Goal: Transaction & Acquisition: Book appointment/travel/reservation

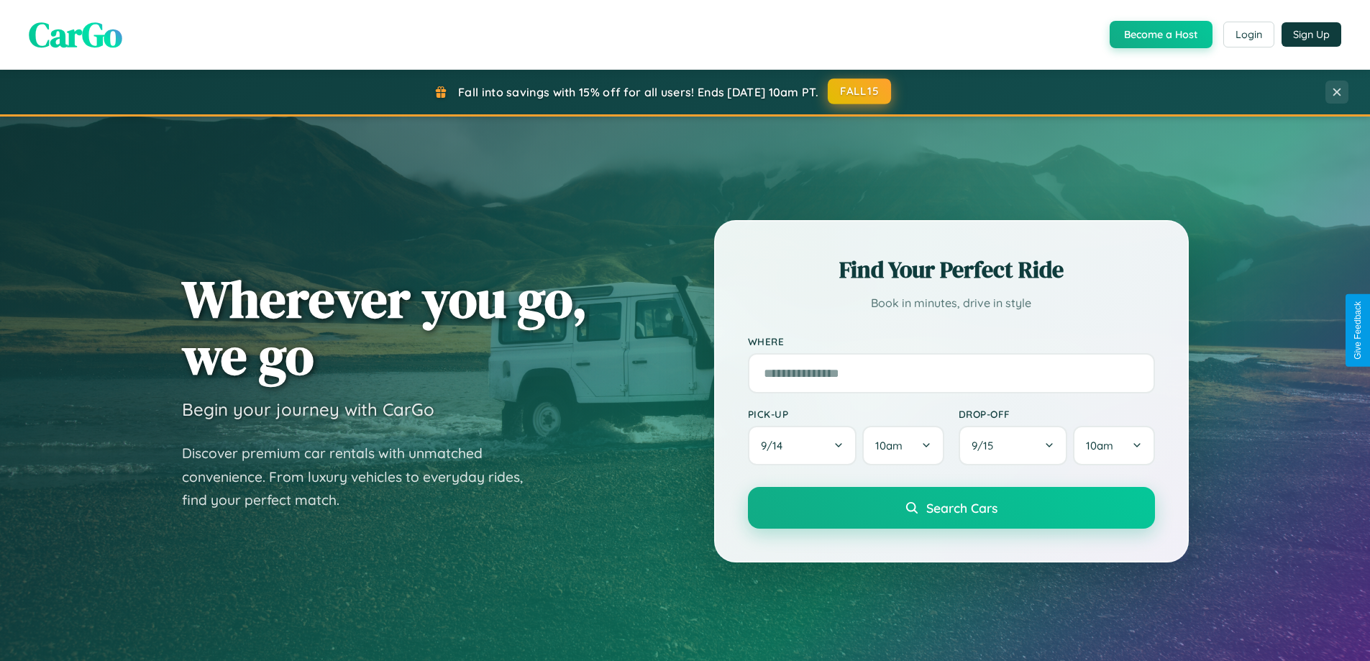
click at [860, 91] on button "FALL15" at bounding box center [859, 91] width 63 height 26
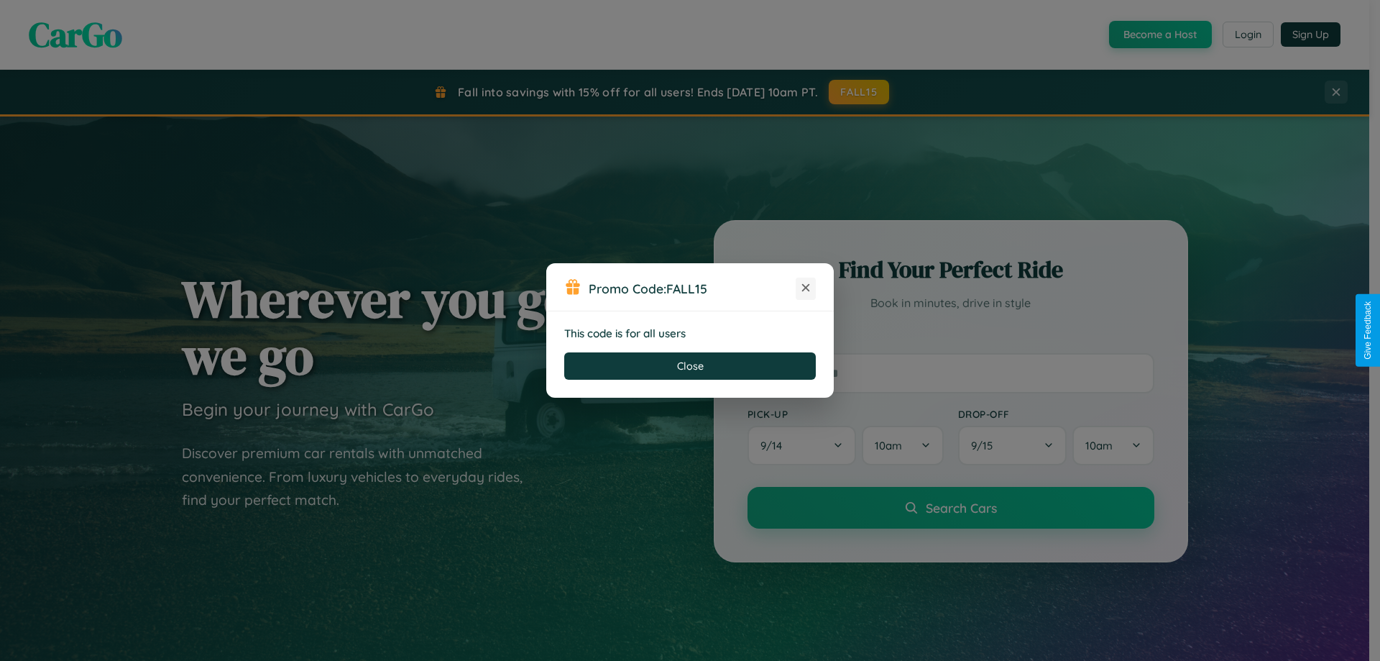
click at [806, 288] on icon at bounding box center [806, 287] width 14 height 14
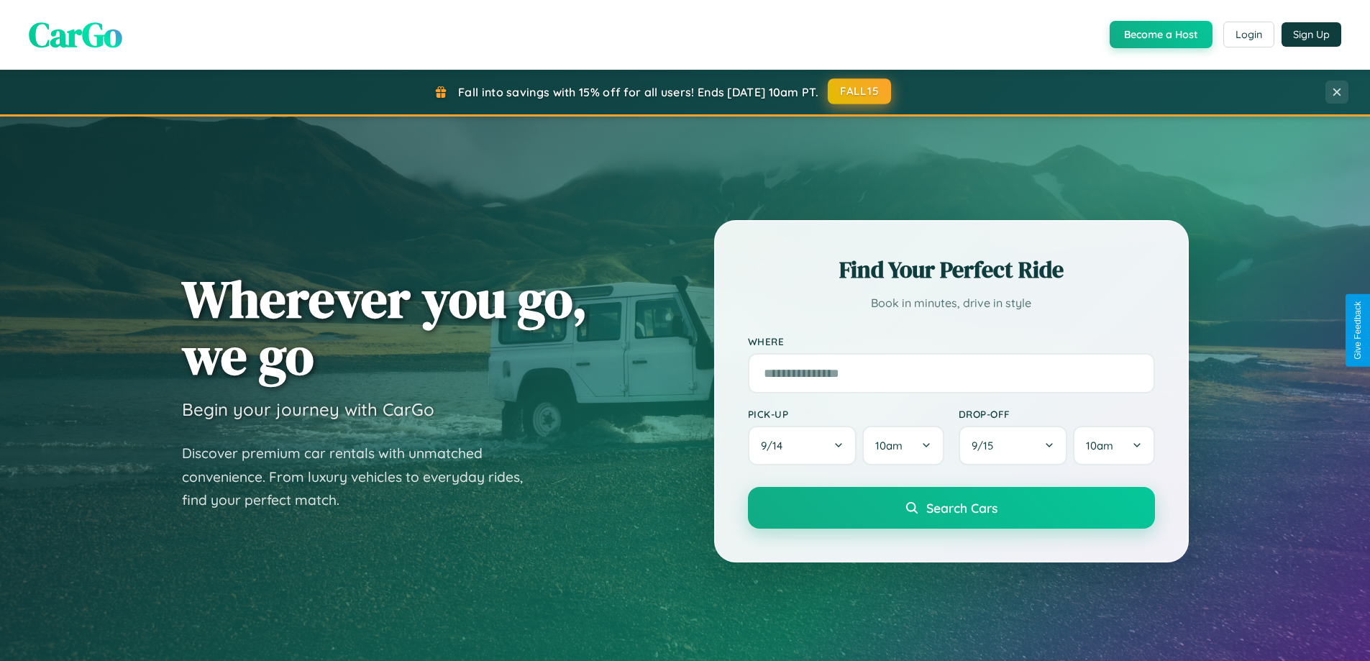
click at [860, 91] on button "FALL15" at bounding box center [859, 91] width 63 height 26
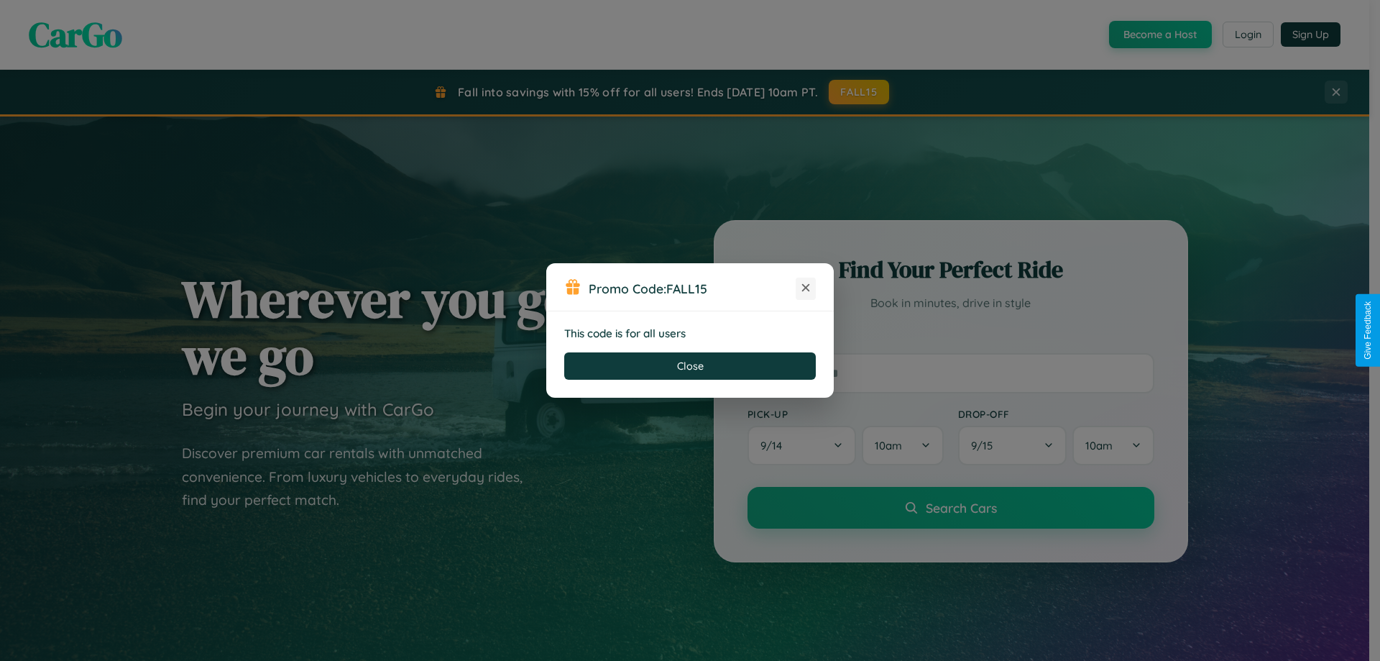
click at [806, 288] on icon at bounding box center [806, 287] width 14 height 14
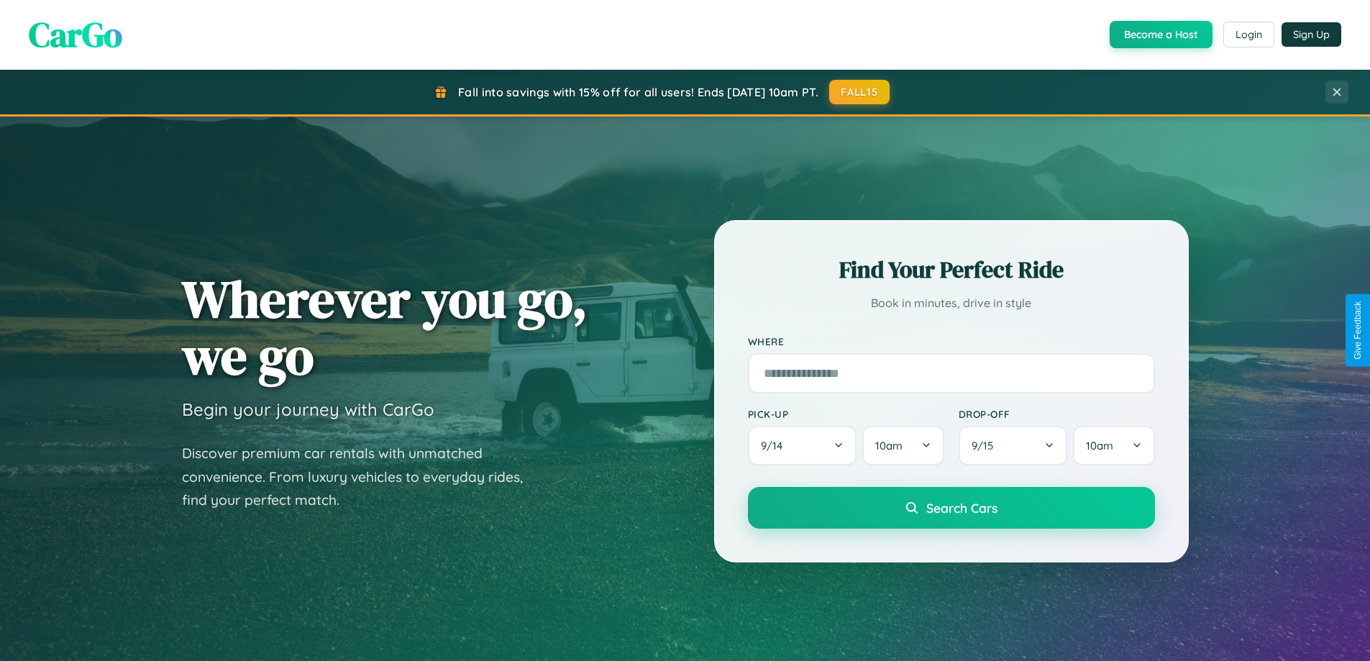
scroll to position [42, 0]
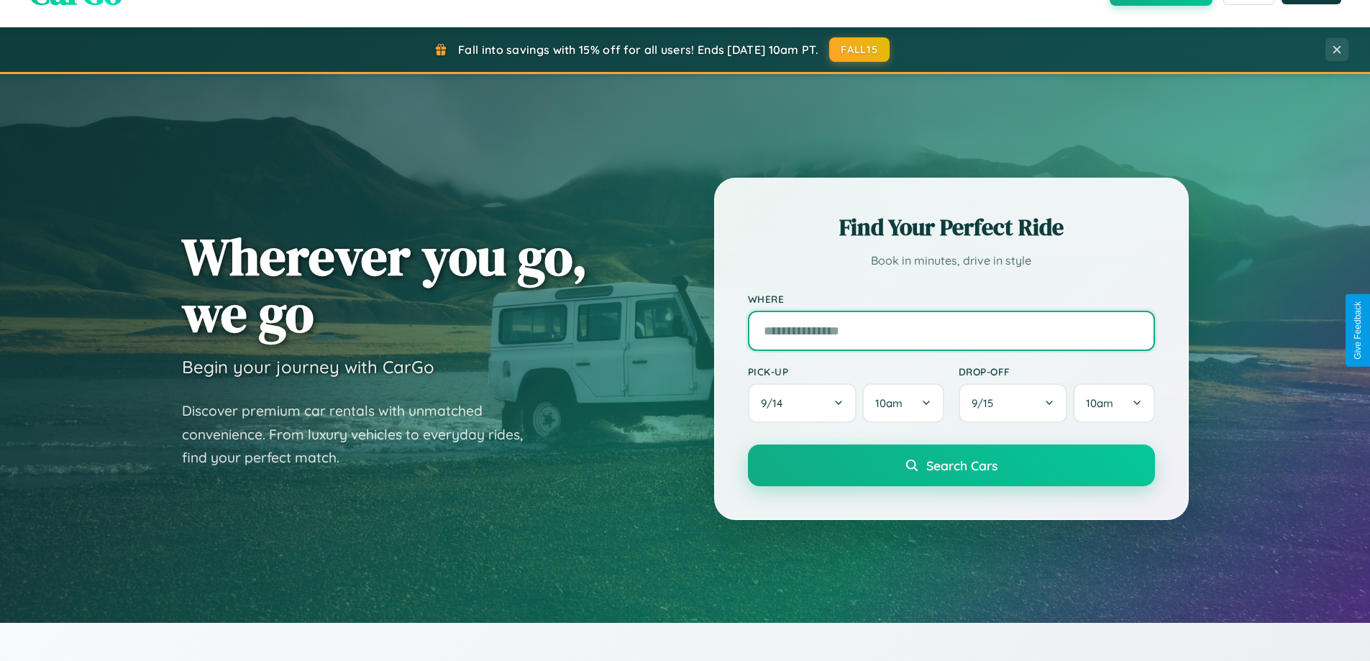
click at [950, 330] on input "text" at bounding box center [951, 331] width 407 height 40
type input "******"
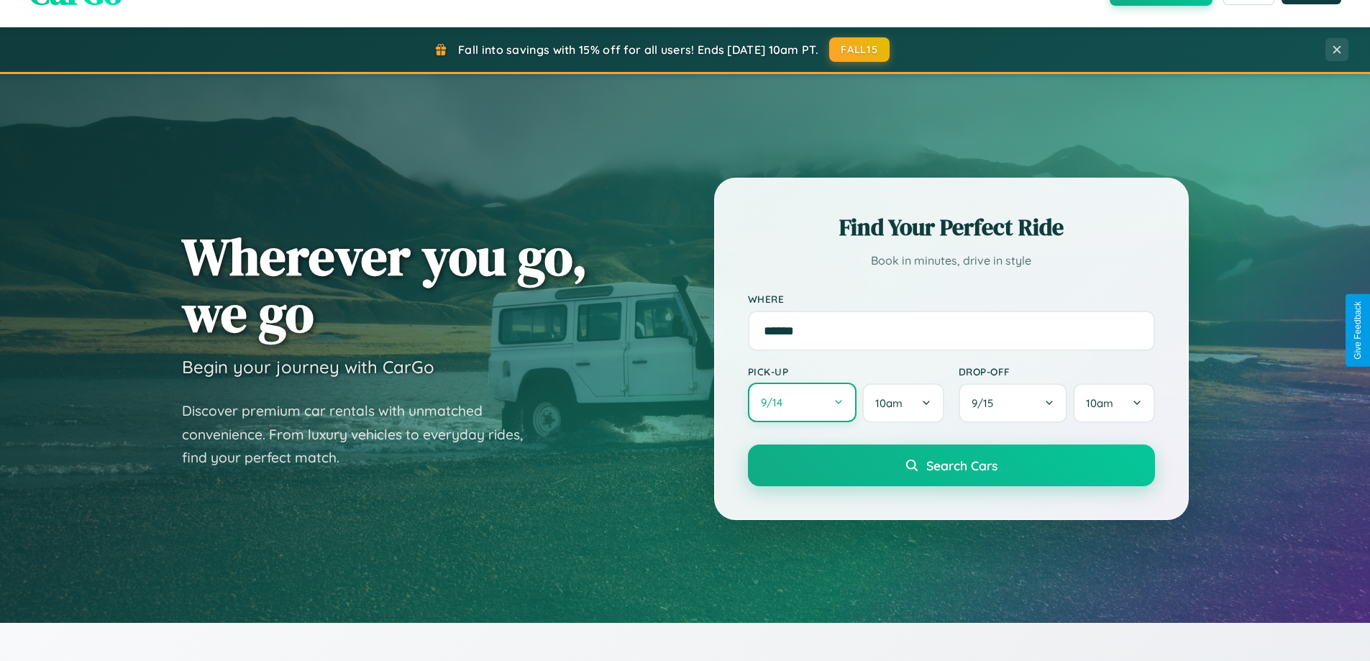
click at [802, 403] on button "9 / 14" at bounding box center [802, 402] width 109 height 40
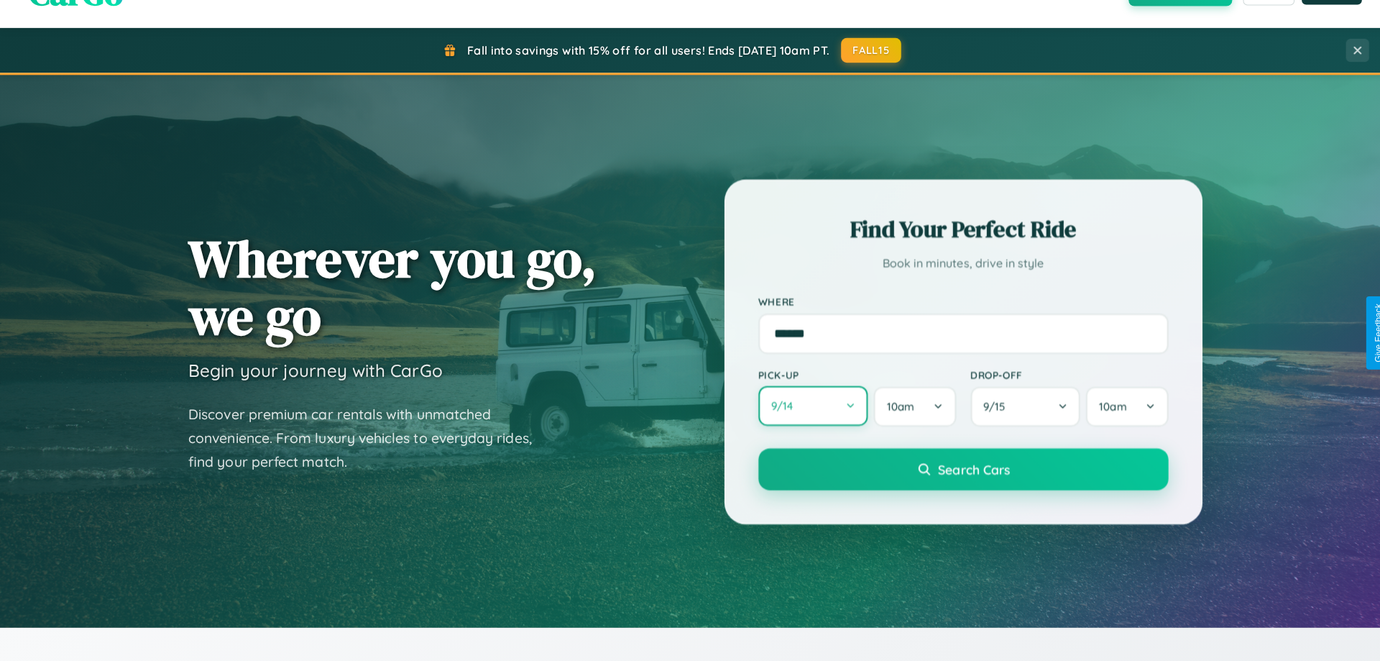
select select "*"
select select "****"
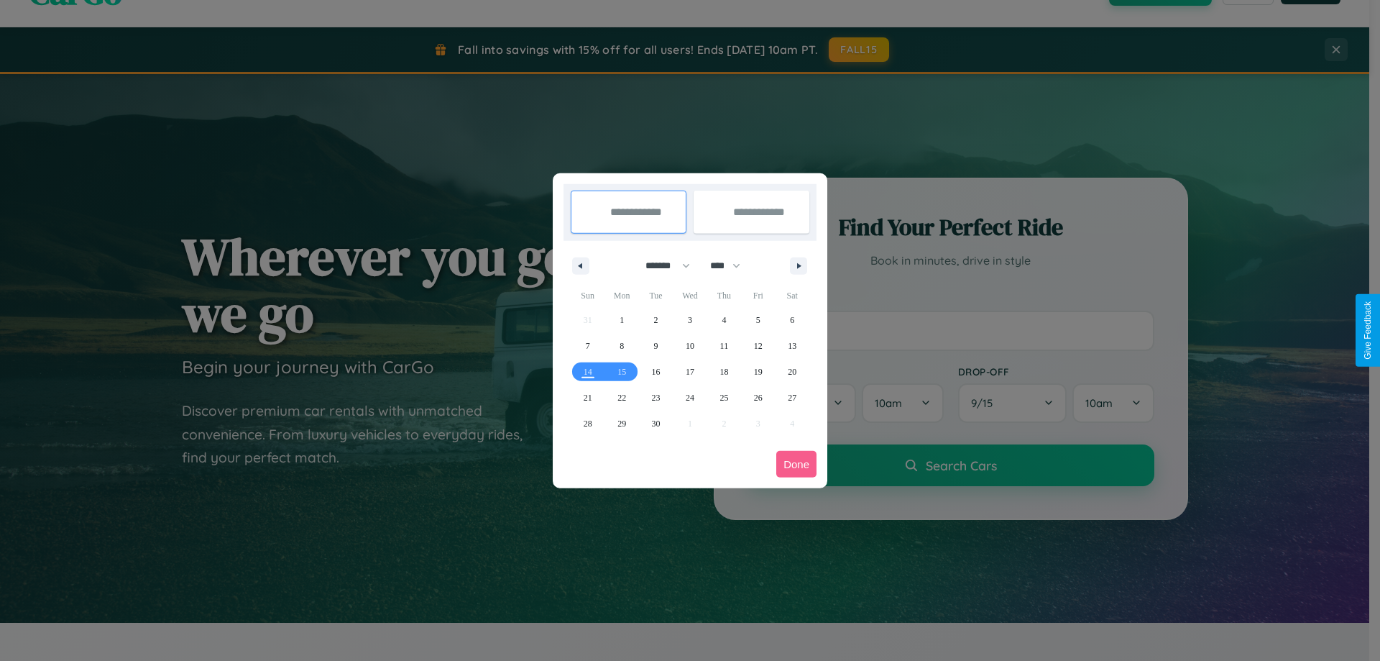
click at [661, 265] on select "******* ******** ***** ***** *** **** **** ****** ********* ******* ******** **…" at bounding box center [665, 266] width 61 height 24
select select "*"
drag, startPoint x: 732, startPoint y: 265, endPoint x: 690, endPoint y: 288, distance: 47.6
click at [732, 265] on select "**** **** **** **** **** **** **** **** **** **** **** **** **** **** **** ****…" at bounding box center [724, 266] width 43 height 24
select select "****"
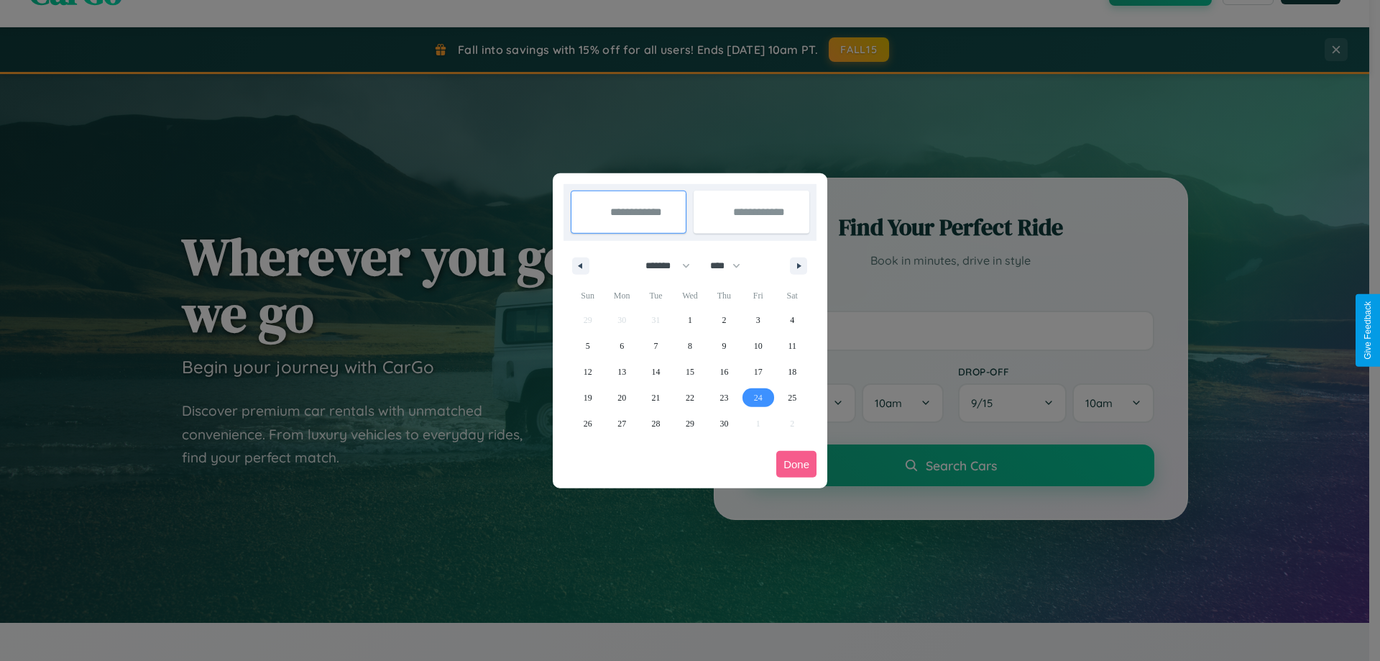
click at [758, 397] on span "24" at bounding box center [758, 398] width 9 height 26
type input "**********"
click at [799, 265] on icon "button" at bounding box center [801, 266] width 7 height 6
select select "*"
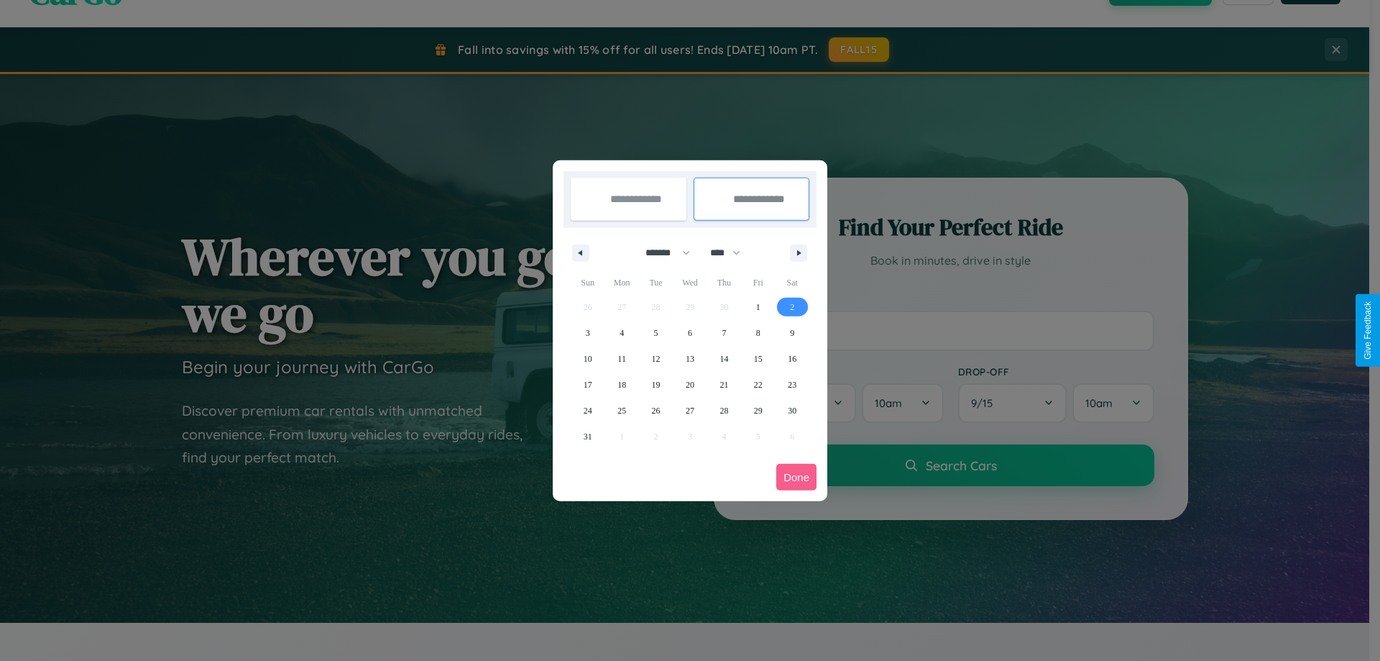
click at [792, 306] on span "2" at bounding box center [792, 307] width 4 height 26
type input "**********"
select select "*"
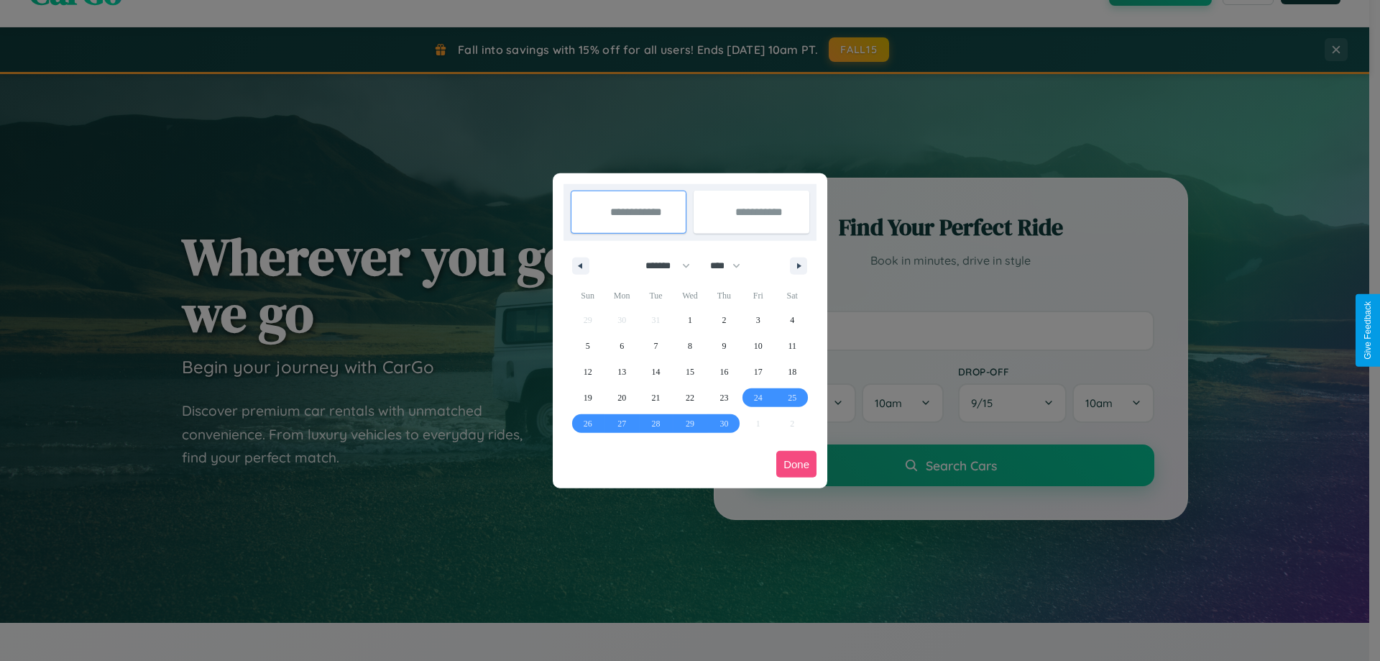
click at [797, 464] on button "Done" at bounding box center [796, 464] width 40 height 27
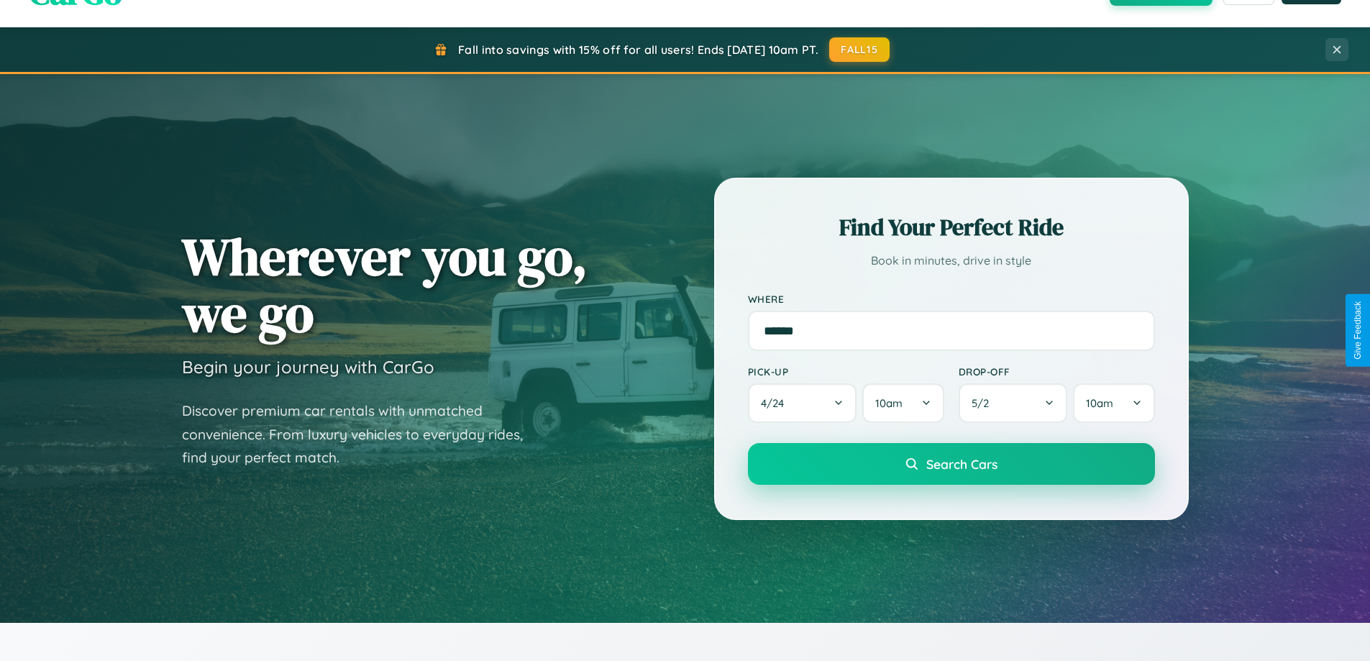
click at [950, 464] on span "Search Cars" at bounding box center [961, 464] width 71 height 16
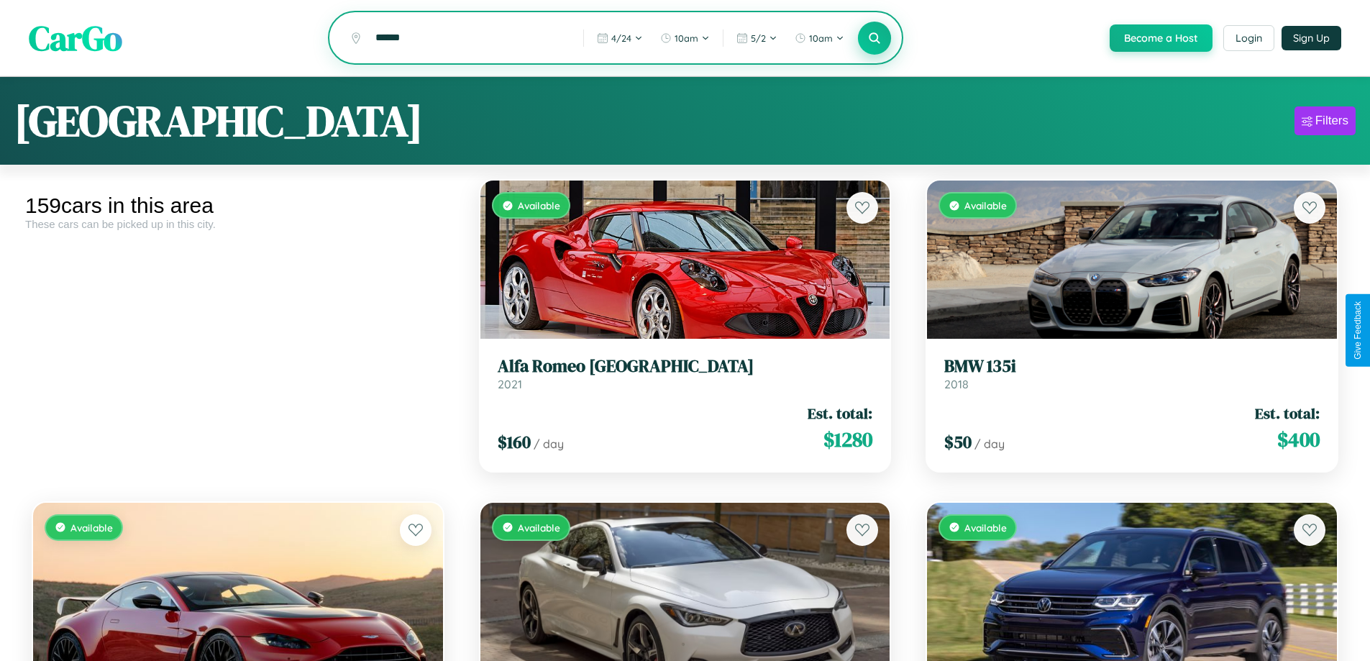
click at [874, 39] on icon at bounding box center [875, 38] width 14 height 14
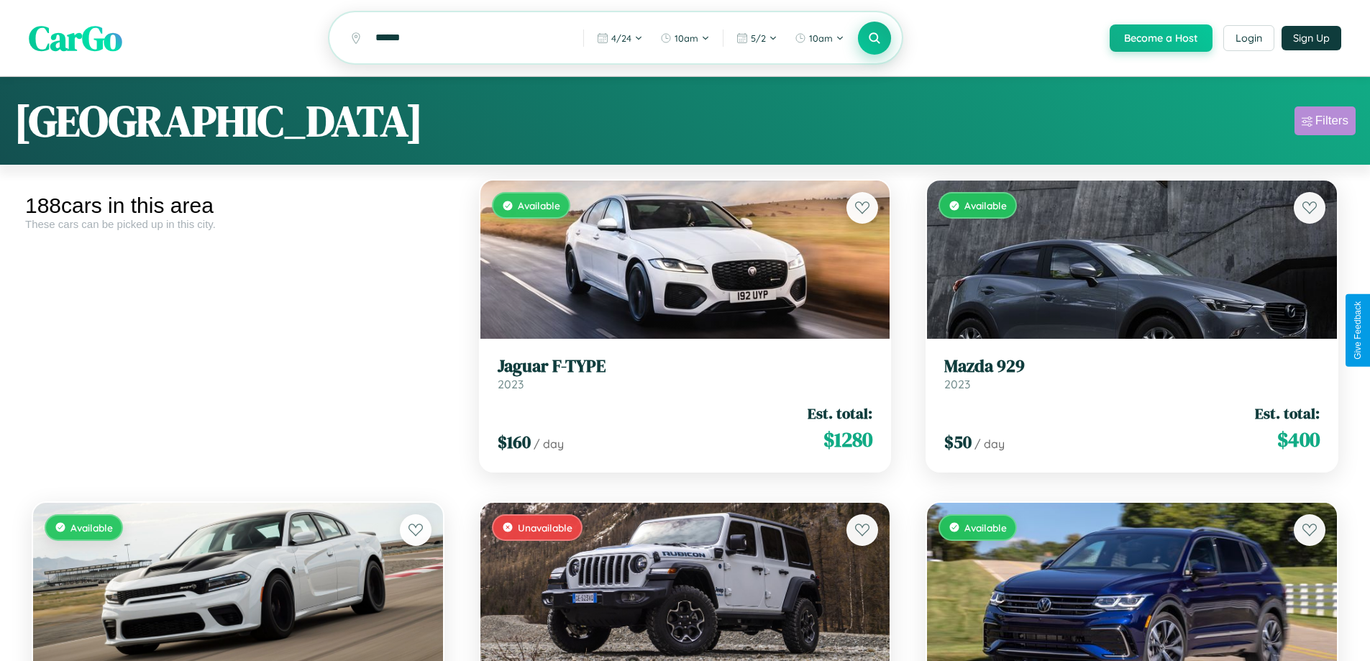
click at [1324, 123] on div "Filters" at bounding box center [1331, 121] width 33 height 14
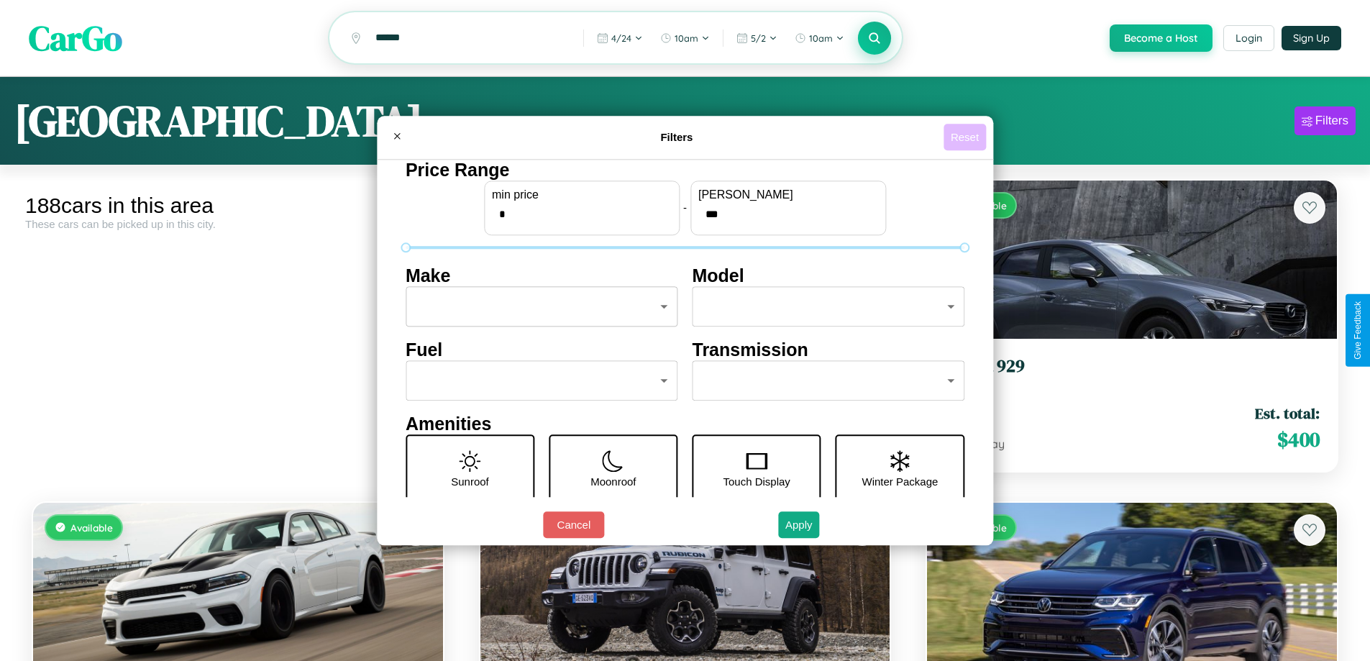
click at [966, 137] on button "Reset" at bounding box center [964, 137] width 42 height 27
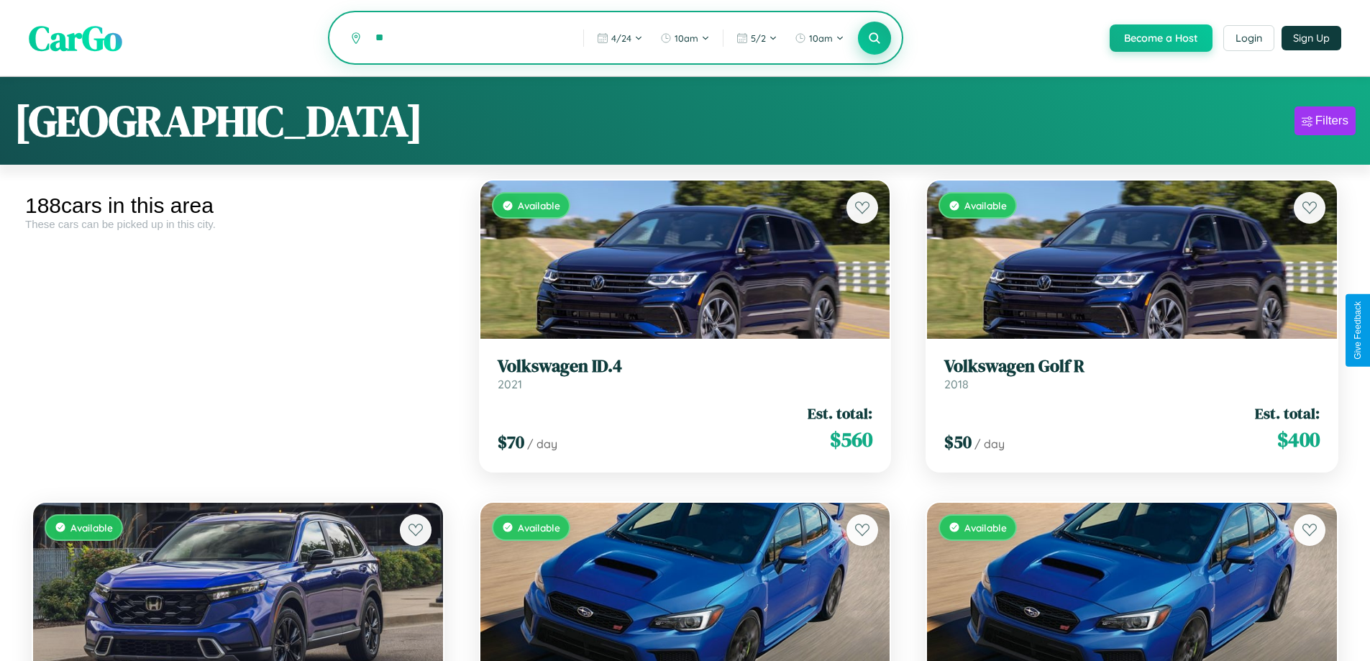
type input "*"
type input "**********"
click at [874, 38] on icon at bounding box center [875, 38] width 14 height 14
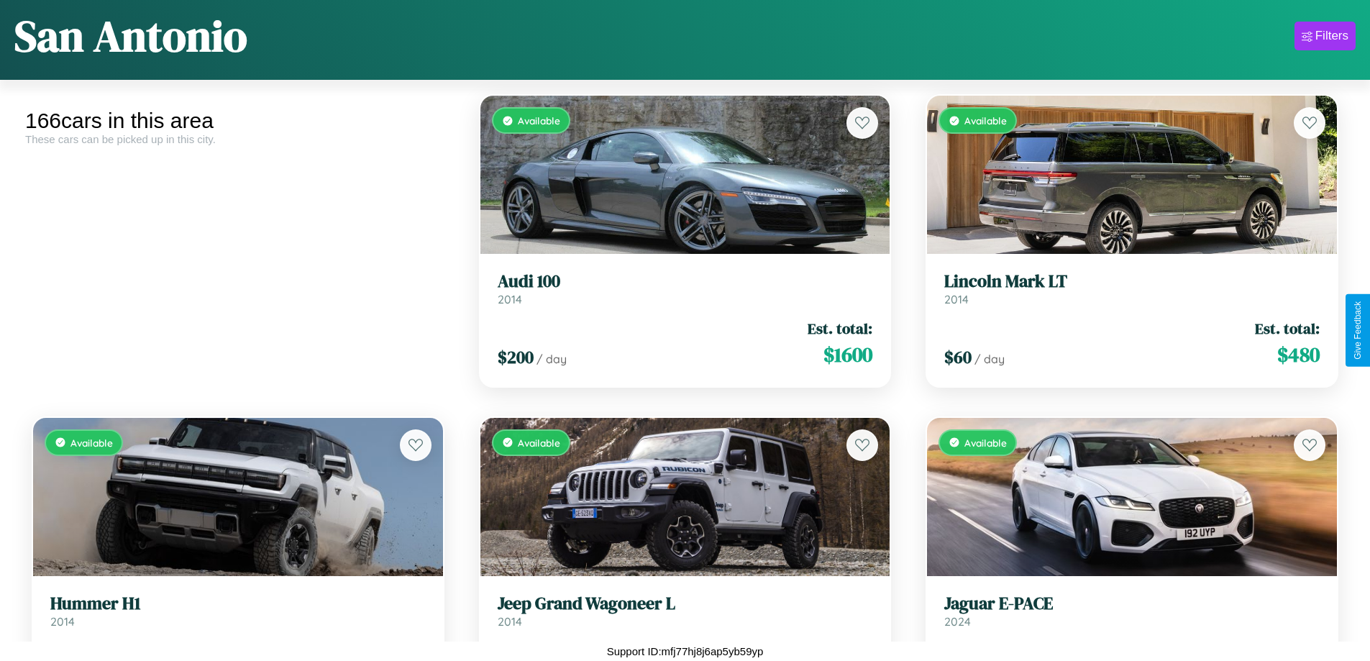
scroll to position [8251, 0]
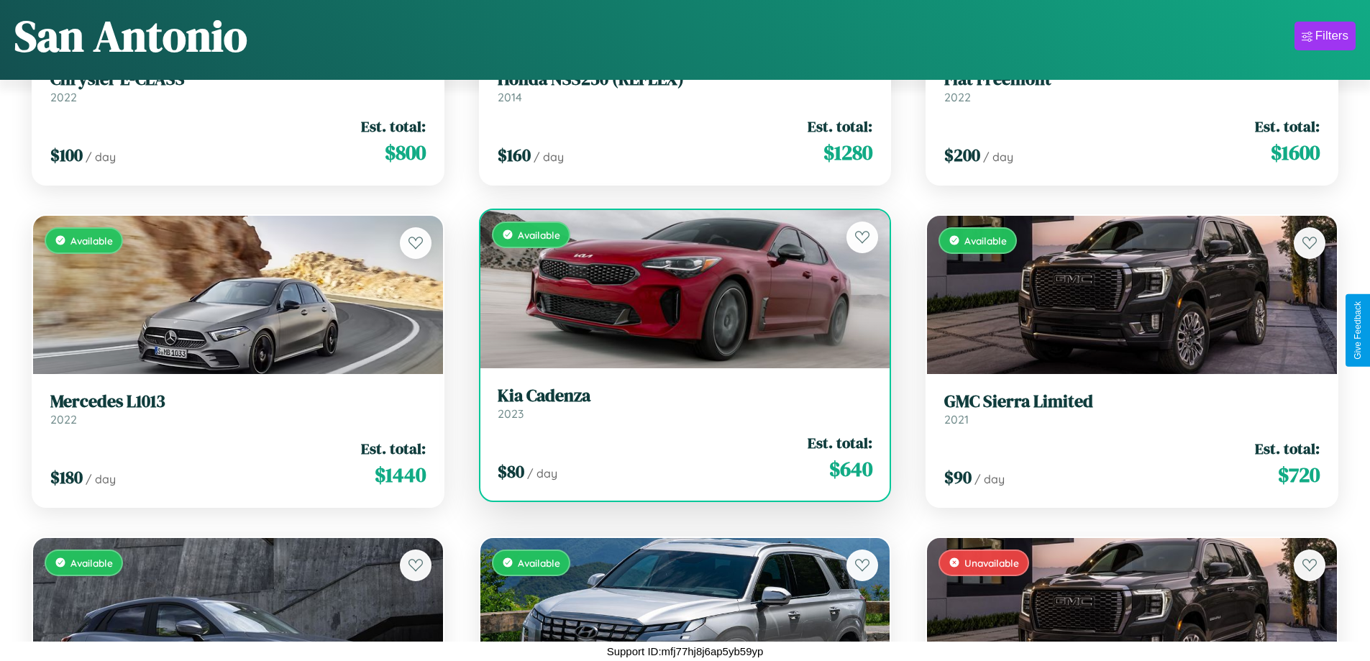
click at [679, 408] on link "Kia Cadenza 2023" at bounding box center [685, 402] width 375 height 35
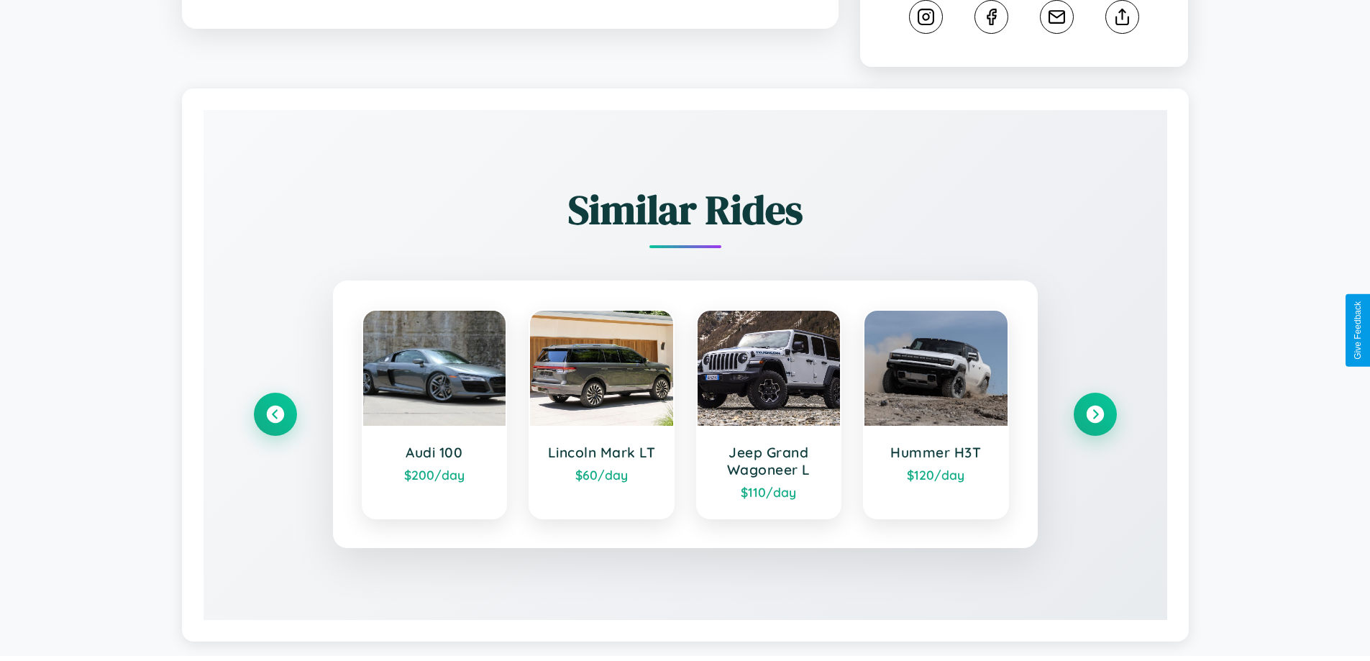
scroll to position [815, 0]
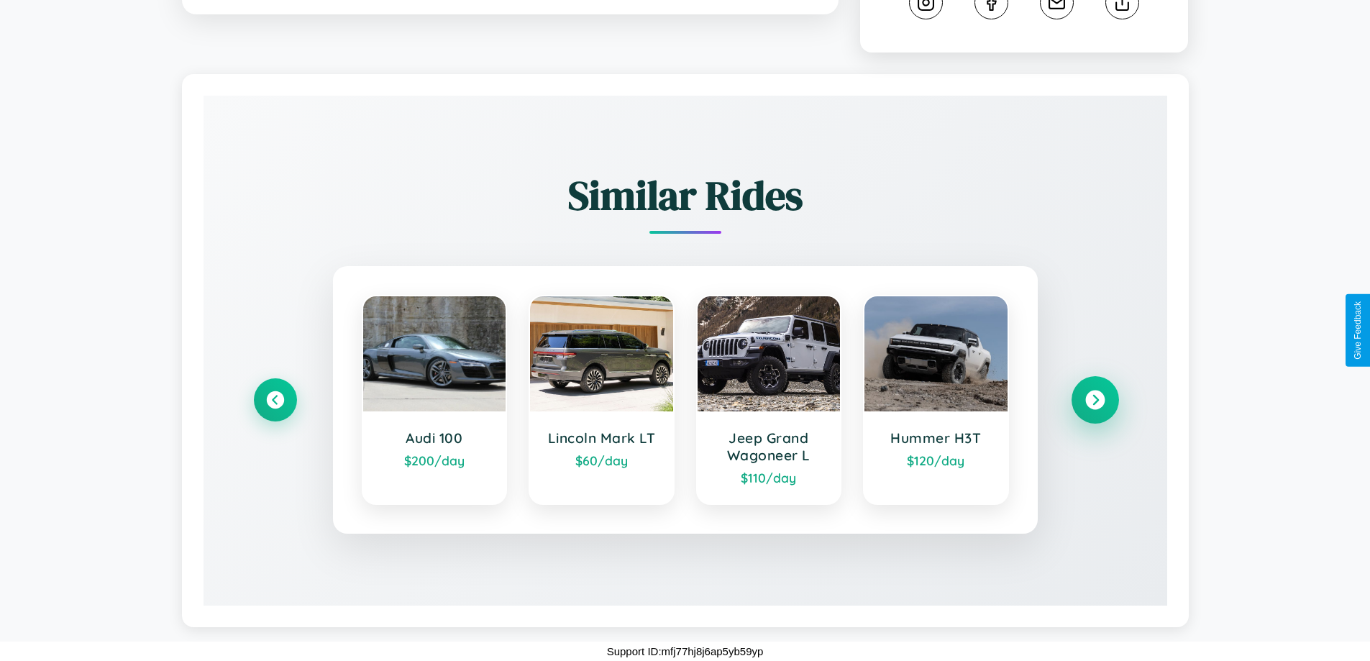
click at [1094, 400] on icon at bounding box center [1094, 399] width 19 height 19
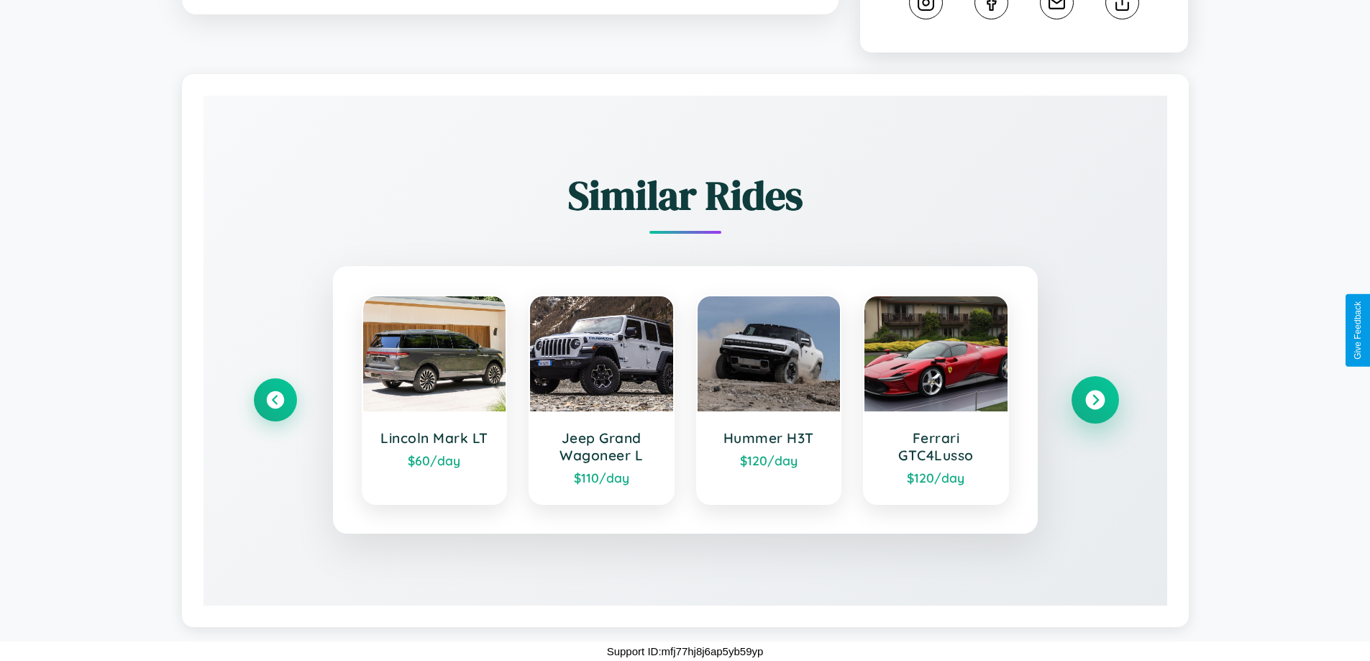
click at [1094, 400] on icon at bounding box center [1094, 399] width 19 height 19
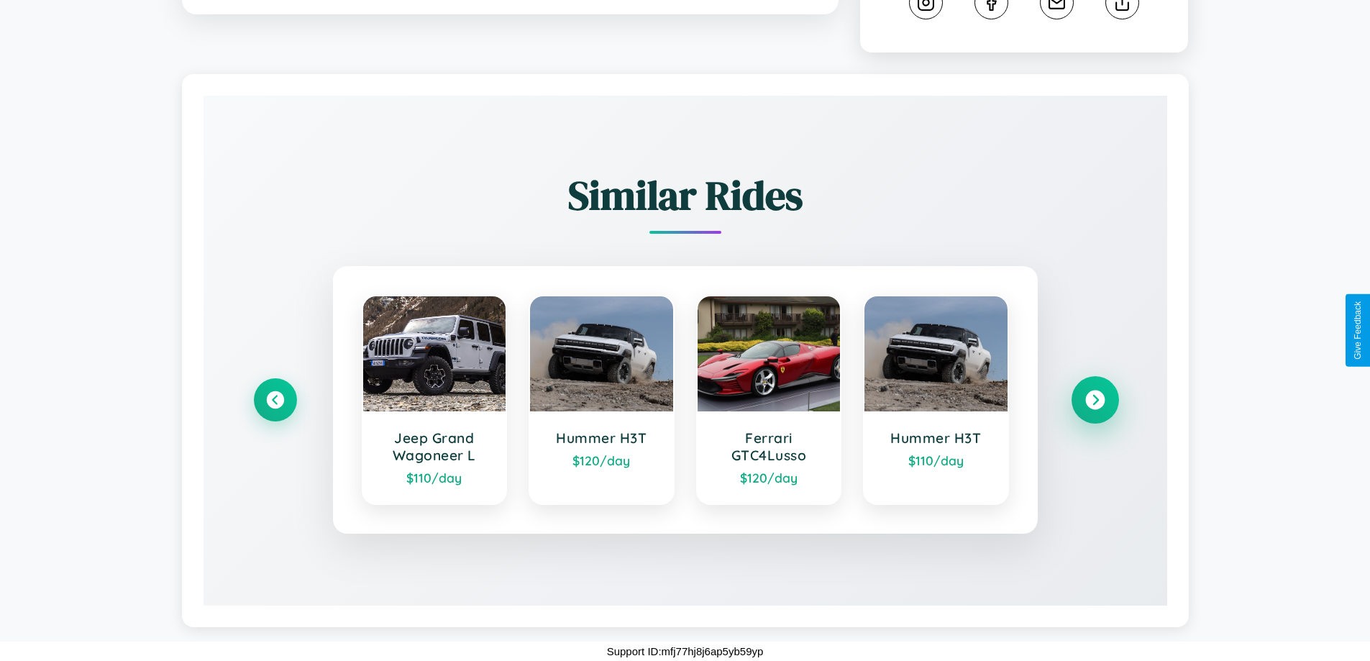
click at [1094, 400] on icon at bounding box center [1094, 399] width 19 height 19
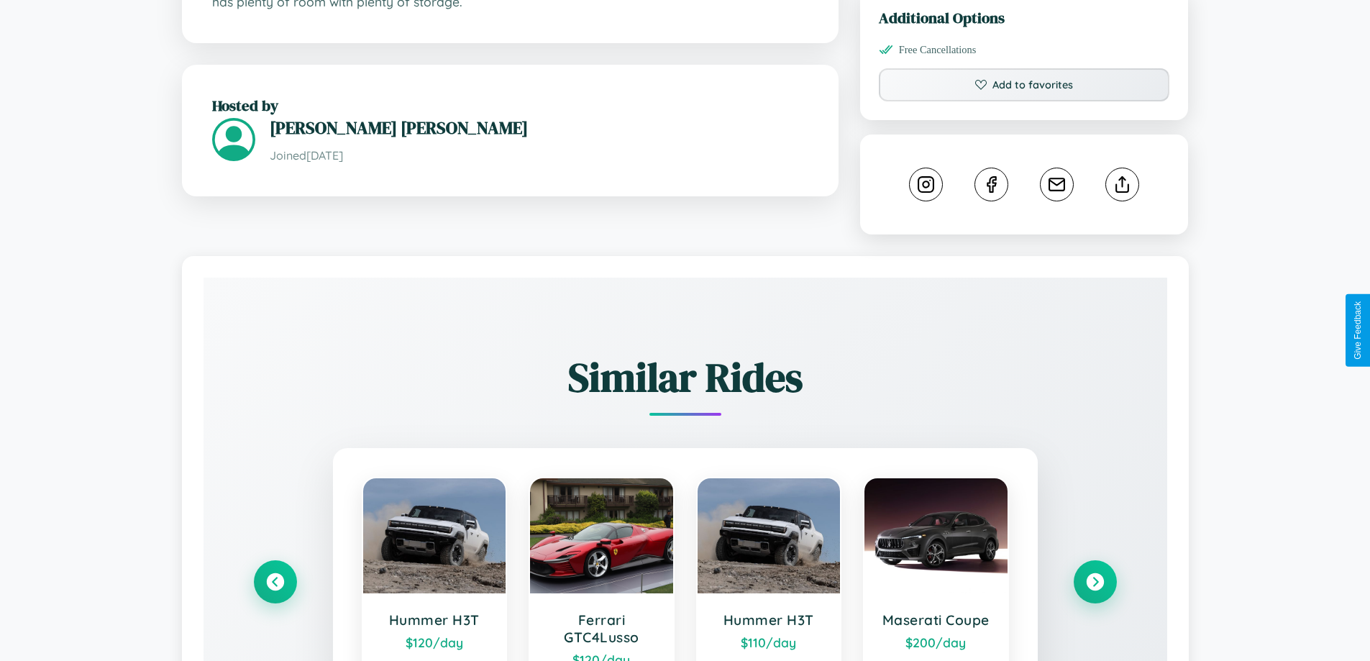
scroll to position [487, 0]
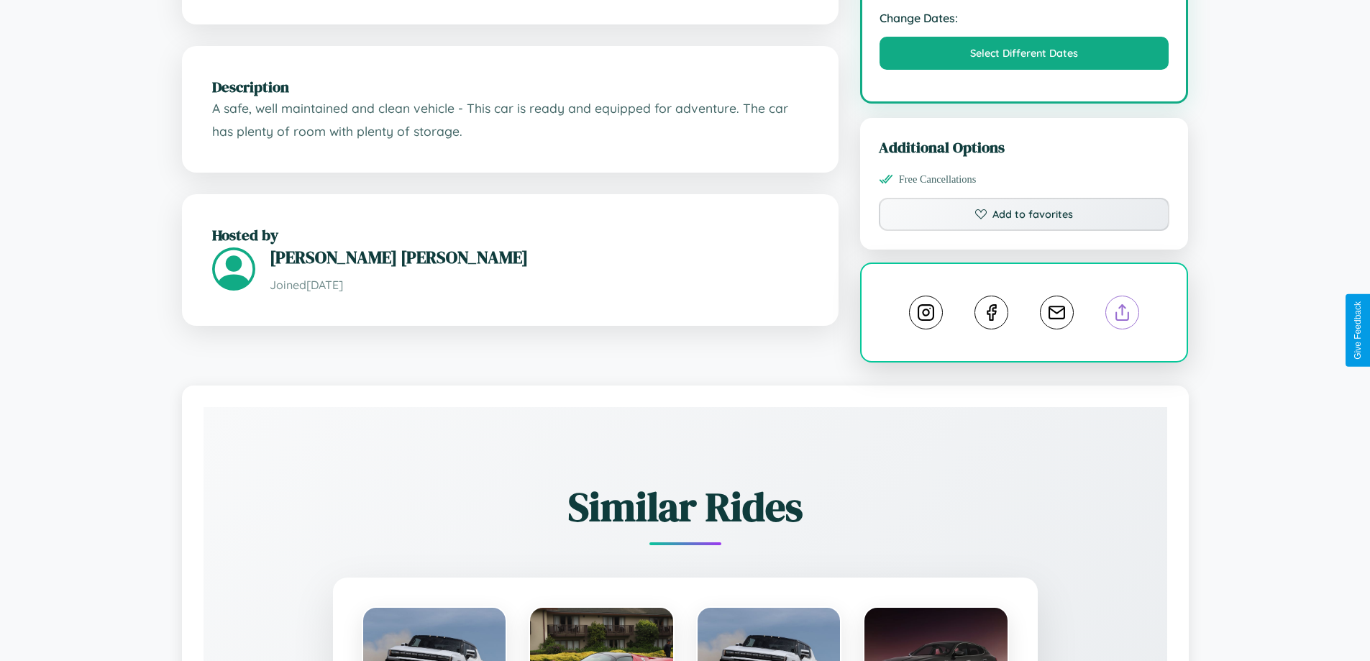
click at [1122, 315] on line at bounding box center [1122, 310] width 0 height 10
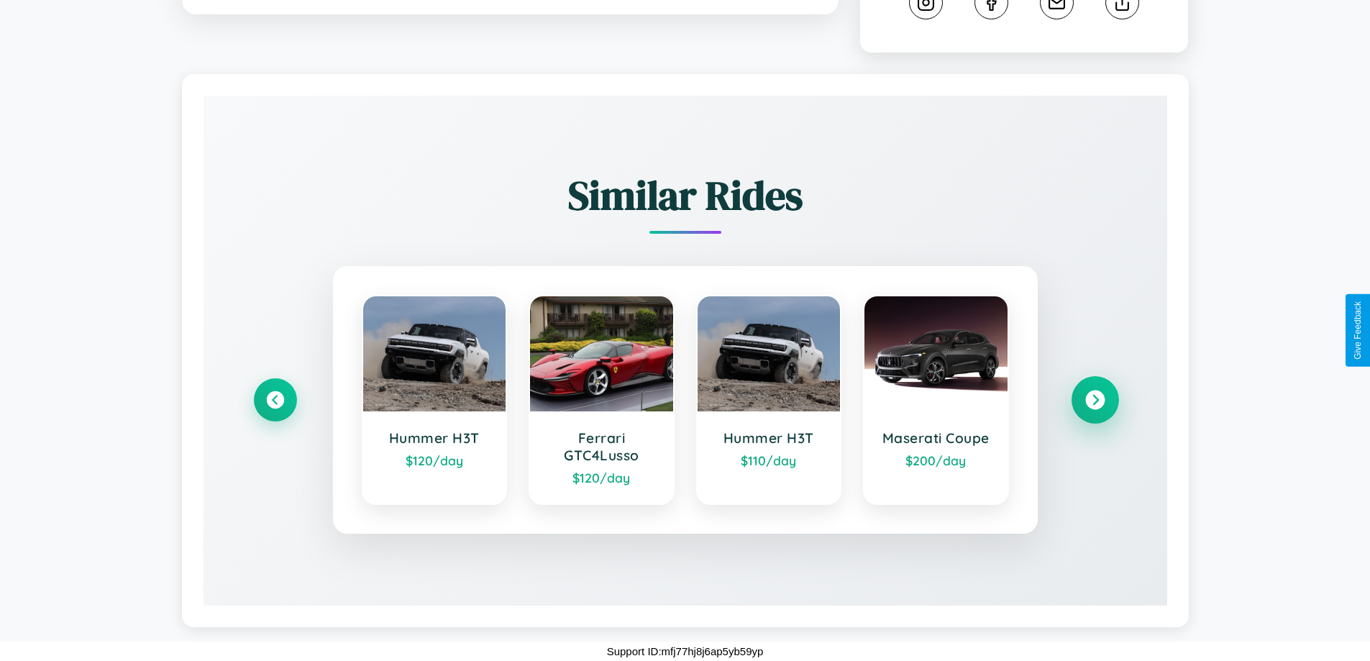
click at [1094, 400] on icon at bounding box center [1094, 399] width 19 height 19
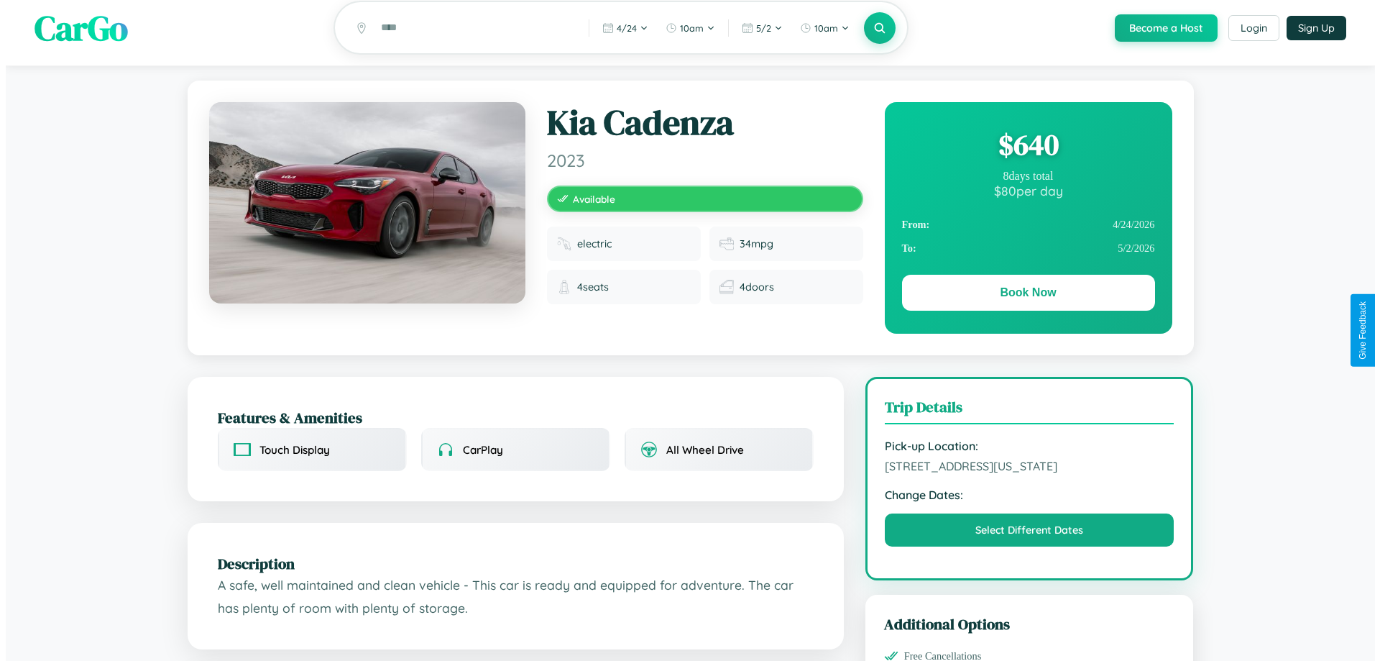
scroll to position [0, 0]
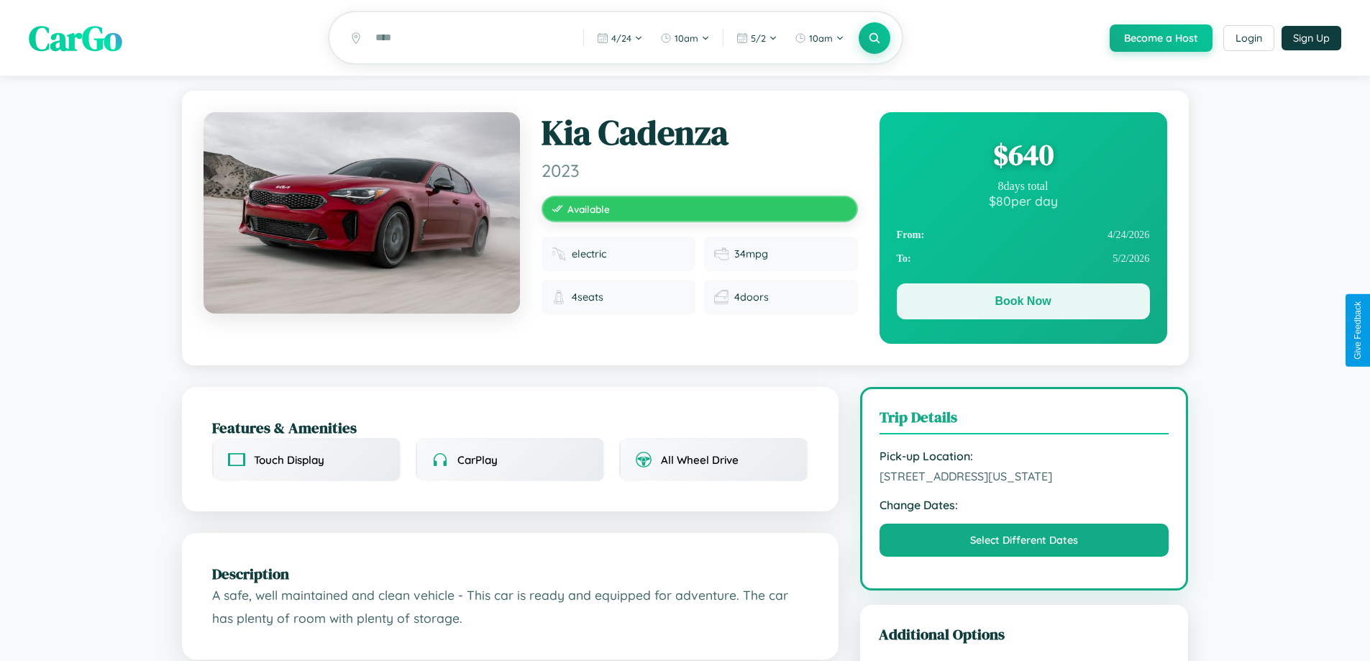
click at [1022, 305] on button "Book Now" at bounding box center [1023, 301] width 253 height 36
